Goal: Task Accomplishment & Management: Use online tool/utility

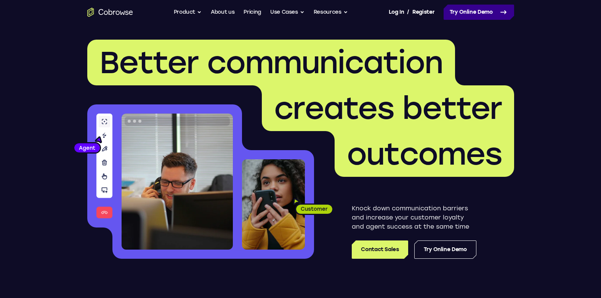
click at [490, 20] on nav "Go back Powerful, Flexible and Trustworthy. Avoid all extra friction for both A…" at bounding box center [300, 12] width 601 height 24
click at [490, 15] on link "Try Online Demo" at bounding box center [479, 12] width 70 height 15
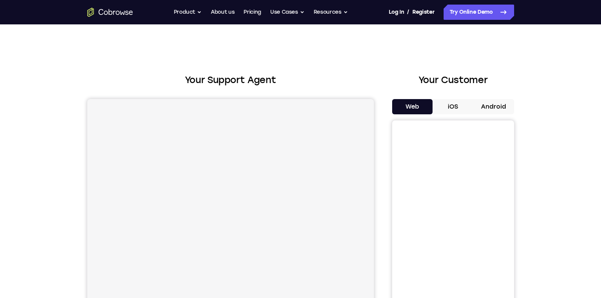
click at [489, 106] on button "Android" at bounding box center [493, 106] width 41 height 15
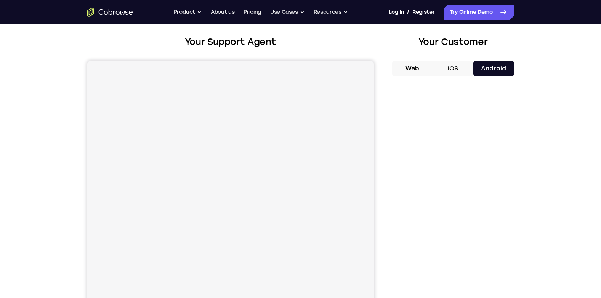
scroll to position [76, 0]
